Goal: Task Accomplishment & Management: Use online tool/utility

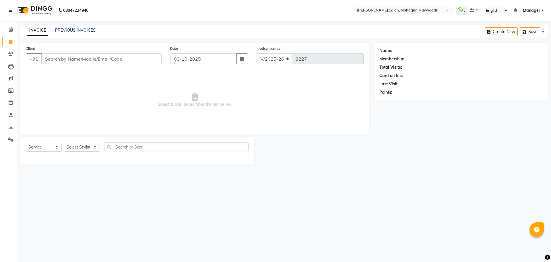
select select "6425"
select select "service"
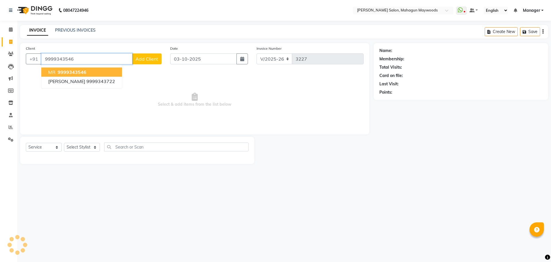
type input "9999343546"
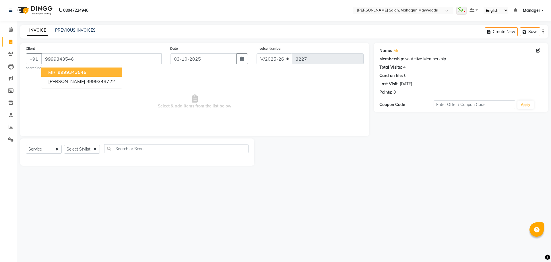
click at [69, 74] on span "9999343546" at bounding box center [72, 72] width 29 height 6
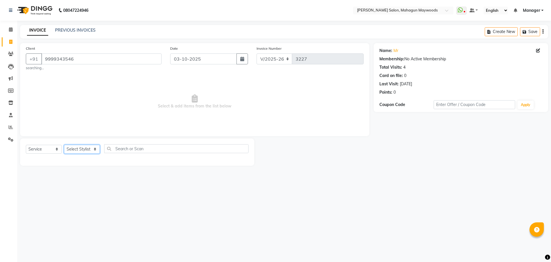
click at [88, 146] on select "Select Stylist Aarti [PERSON_NAME] Manager Pranshant [PERSON_NAME] V Admin" at bounding box center [82, 149] width 36 height 9
select select "48624"
click at [64, 145] on select "Select Stylist Aarti [PERSON_NAME] Manager Pranshant [PERSON_NAME] V Admin" at bounding box center [82, 149] width 36 height 9
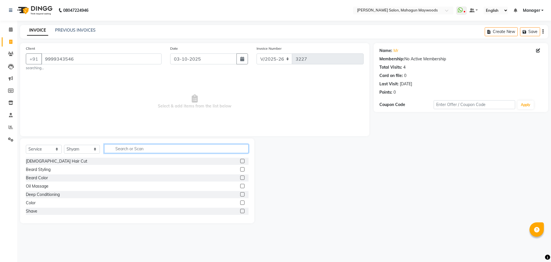
click at [145, 151] on input "text" at bounding box center [176, 148] width 144 height 9
type input "hair"
click at [52, 169] on div "Baby Haircut (5yrs)" at bounding box center [43, 169] width 35 height 6
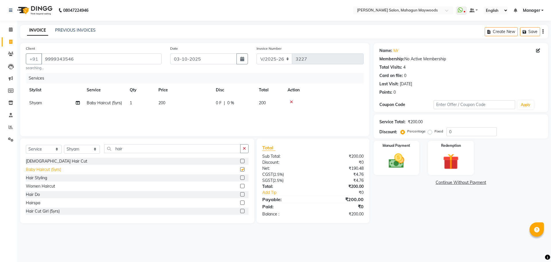
checkbox input "false"
click at [398, 151] on div "Manual Payment" at bounding box center [396, 157] width 48 height 35
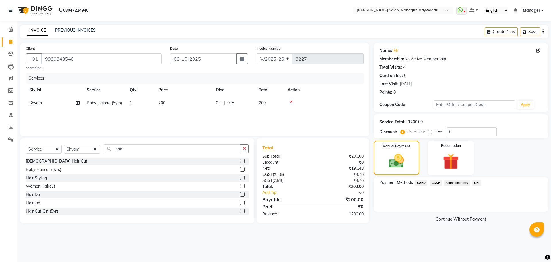
click at [434, 182] on span "CASH" at bounding box center [435, 182] width 12 height 7
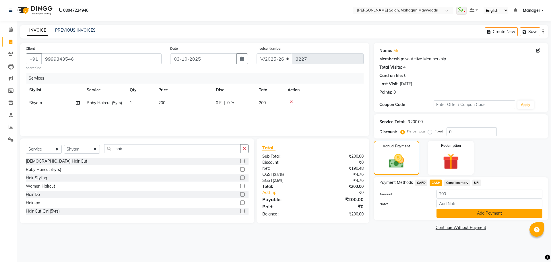
click at [457, 214] on button "Add Payment" at bounding box center [489, 212] width 106 height 9
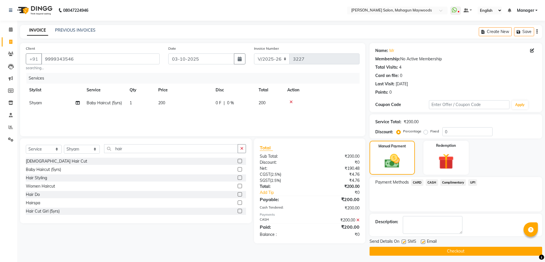
click at [433, 250] on button "Checkout" at bounding box center [456, 250] width 173 height 9
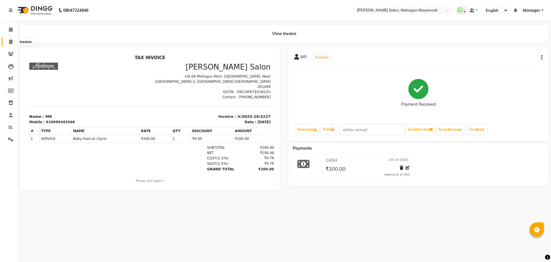
click at [9, 43] on icon at bounding box center [10, 42] width 3 height 4
select select "service"
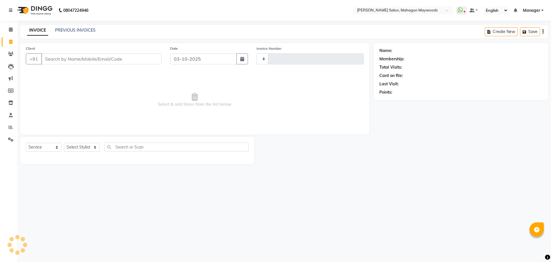
type input "3228"
select select "6425"
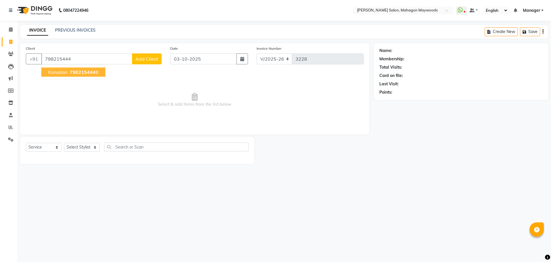
click at [77, 75] on button "konadan 798215444 8" at bounding box center [73, 71] width 64 height 9
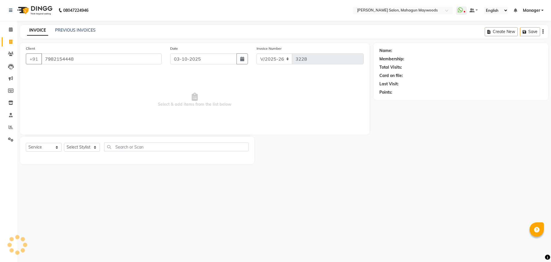
type input "7982154448"
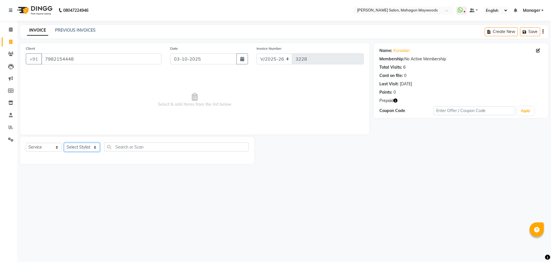
click at [90, 146] on select "Select Stylist Aarti [PERSON_NAME] Manager Pranshant [PERSON_NAME] V Admin" at bounding box center [82, 147] width 36 height 9
select select "48625"
click at [64, 143] on select "Select Stylist Aarti [PERSON_NAME] Manager Pranshant [PERSON_NAME] V Admin" at bounding box center [82, 147] width 36 height 9
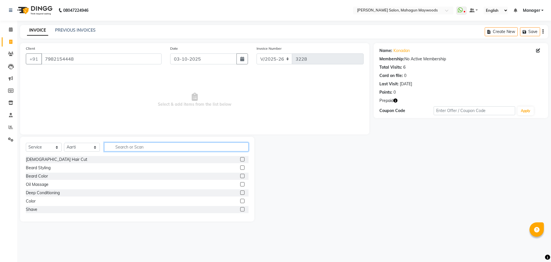
click at [112, 142] on input "text" at bounding box center [176, 146] width 144 height 9
type input "wa"
click at [55, 161] on div "Wash-Shampoo" at bounding box center [41, 159] width 30 height 6
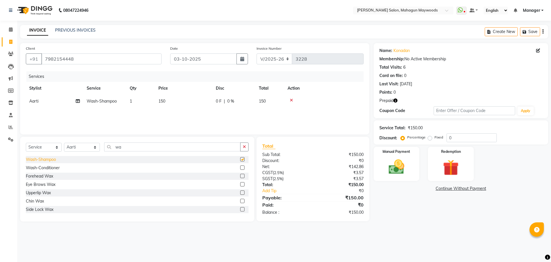
checkbox input "false"
click at [165, 99] on span "150" at bounding box center [161, 100] width 7 height 5
click at [197, 103] on input "150" at bounding box center [210, 102] width 50 height 9
type input "1"
type input "300"
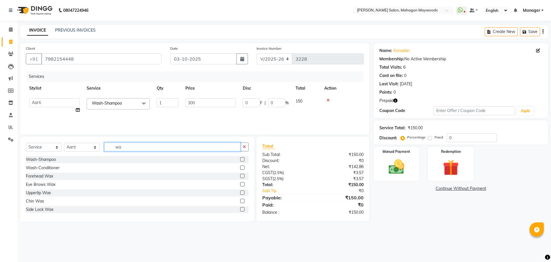
click at [131, 148] on input "wa" at bounding box center [172, 146] width 136 height 9
type input "w"
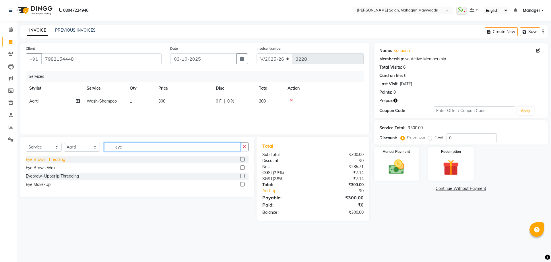
type input "eye"
click at [55, 160] on div "Eye Brows Threading" at bounding box center [45, 159] width 39 height 6
checkbox input "false"
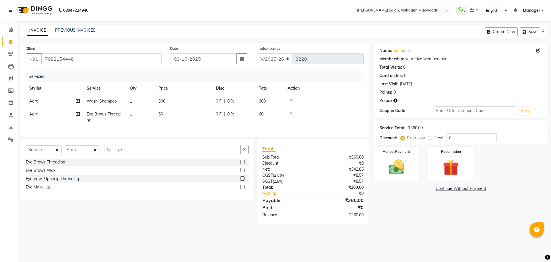
click at [166, 112] on td "60" at bounding box center [183, 117] width 57 height 19
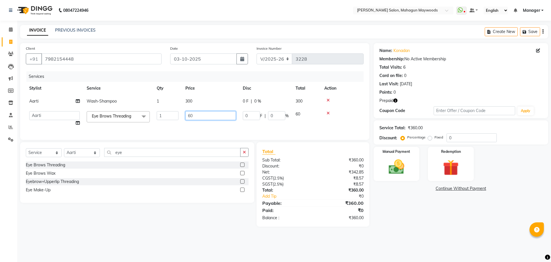
click at [196, 114] on input "60" at bounding box center [210, 115] width 50 height 9
type input "6"
type input "110"
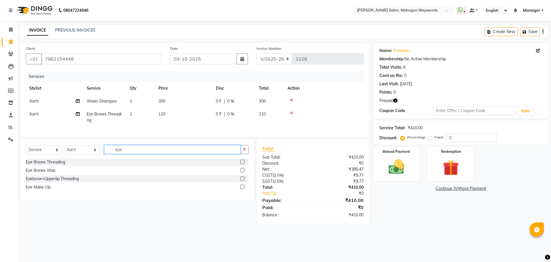
click at [140, 158] on div "Select Service Product Membership Package Voucher Prepaid Gift Card Select Styl…" at bounding box center [137, 151] width 223 height 13
type input "e"
type input "dr"
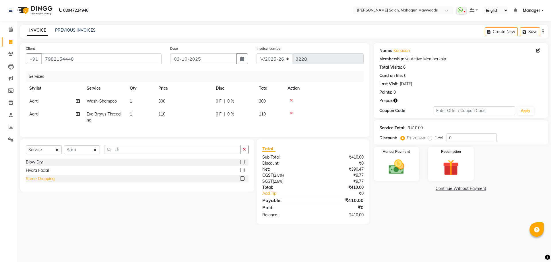
click at [44, 182] on div "Saree Drapping" at bounding box center [40, 178] width 29 height 6
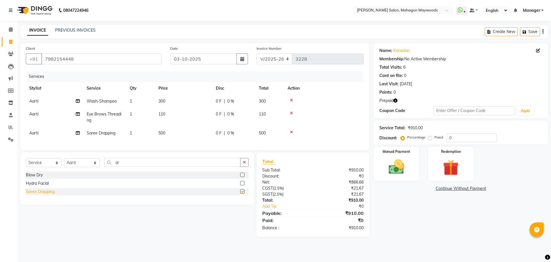
checkbox input "false"
click at [392, 175] on img at bounding box center [396, 166] width 27 height 19
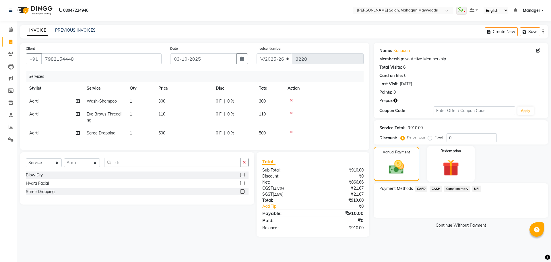
click at [458, 166] on img at bounding box center [450, 167] width 27 height 20
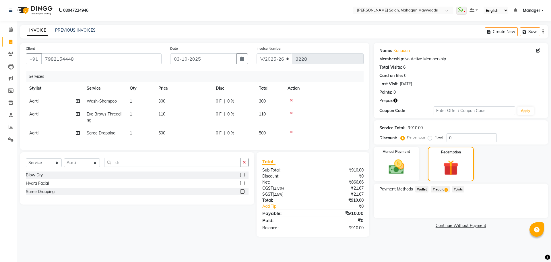
click at [443, 186] on span "Prepaid 1" at bounding box center [439, 189] width 19 height 7
click at [532, 212] on button "Add" at bounding box center [528, 212] width 21 height 10
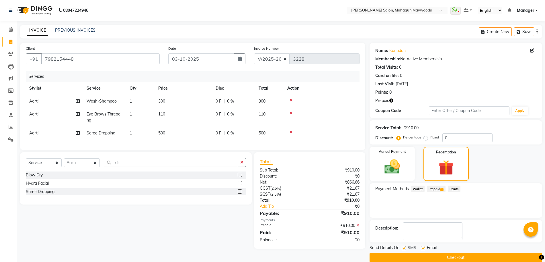
click at [453, 258] on button "Checkout" at bounding box center [456, 257] width 173 height 9
